Goal: Information Seeking & Learning: Understand process/instructions

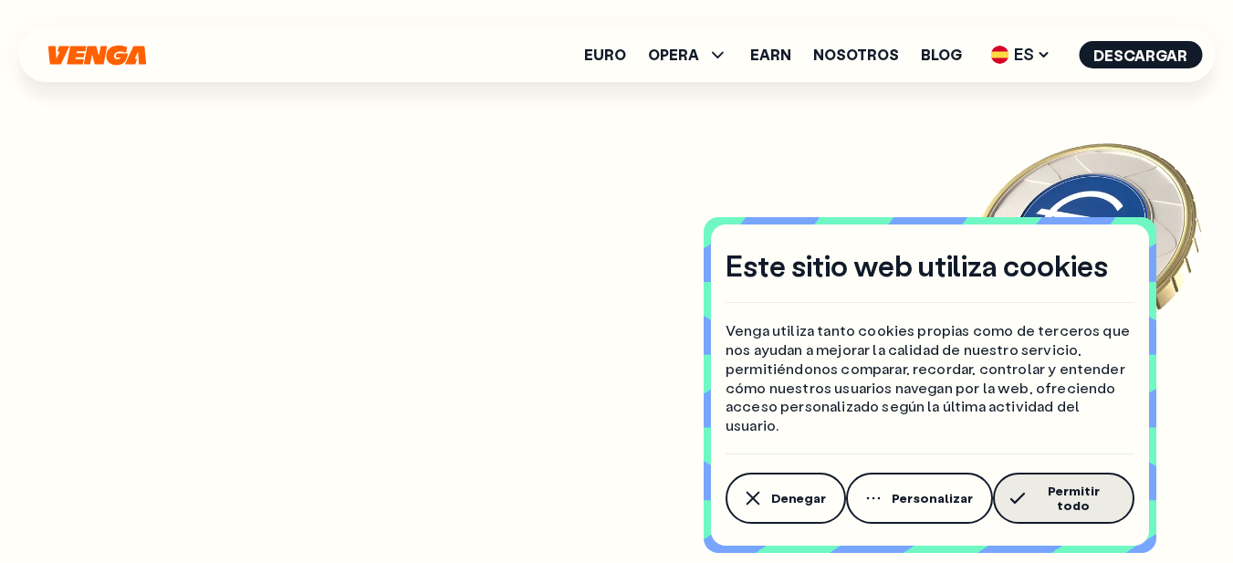
scroll to position [7871, 0]
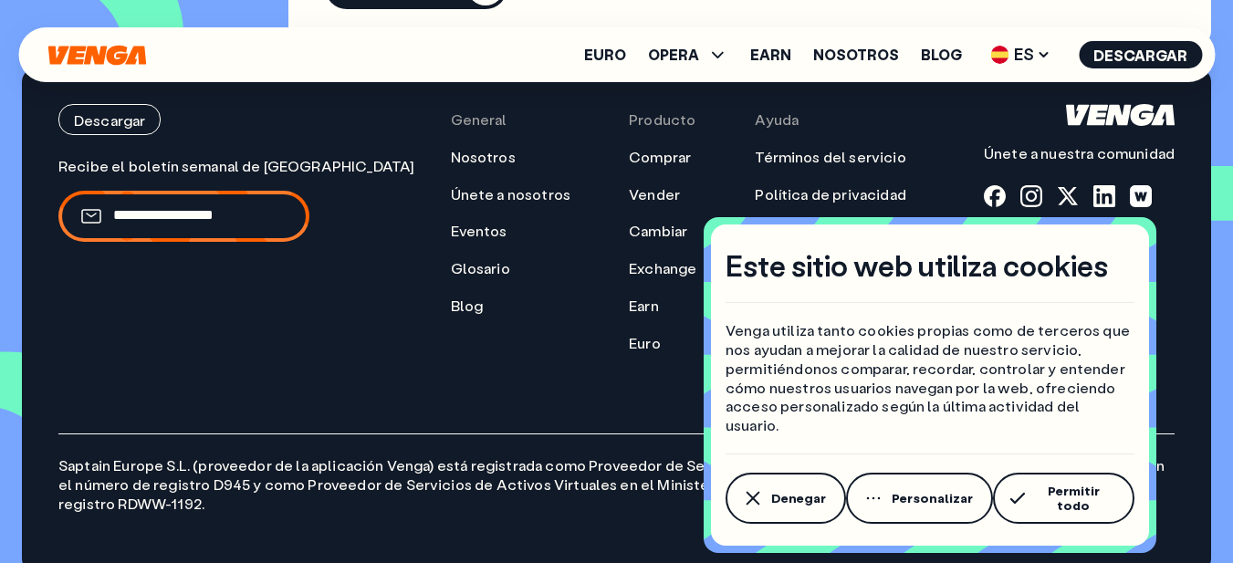
click at [1136, 507] on div "Este sitio web utiliza cookies Venga utiliza tanto cookies propias como de terc…" at bounding box center [930, 384] width 438 height 321
click at [1082, 498] on span "Permitir todo" at bounding box center [1073, 498] width 82 height 29
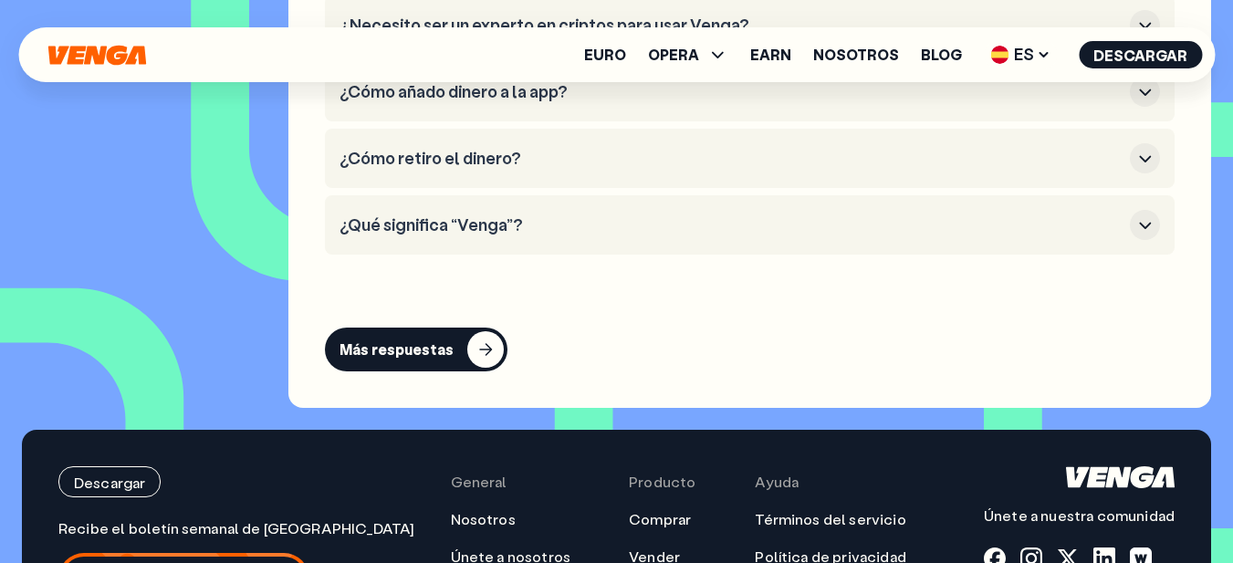
scroll to position [7507, 0]
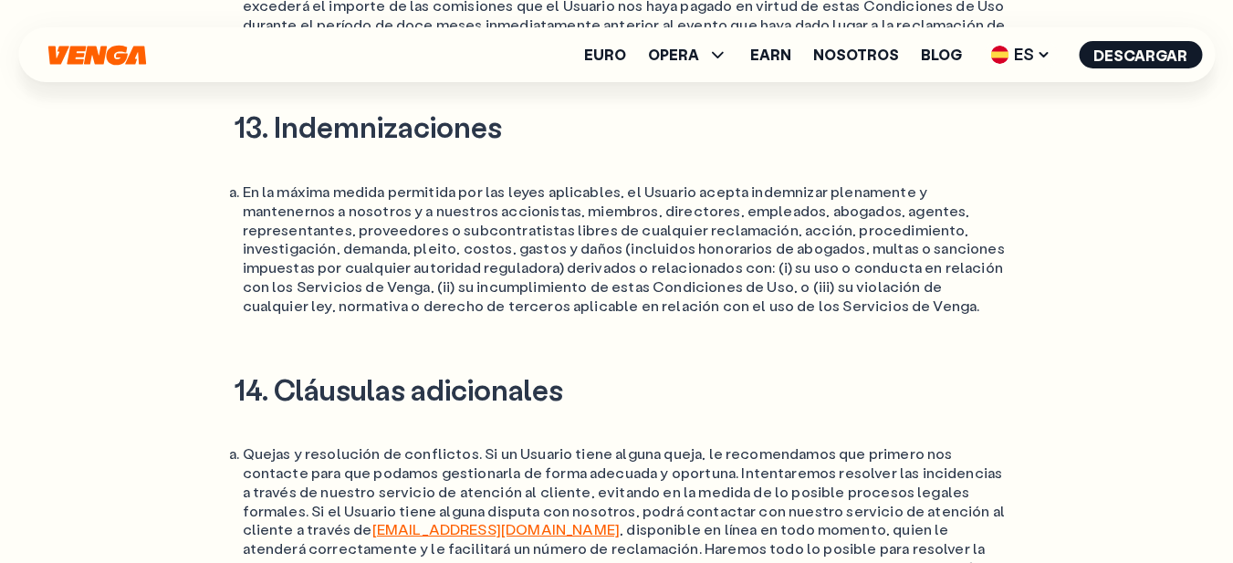
scroll to position [15274, 0]
